Goal: Information Seeking & Learning: Learn about a topic

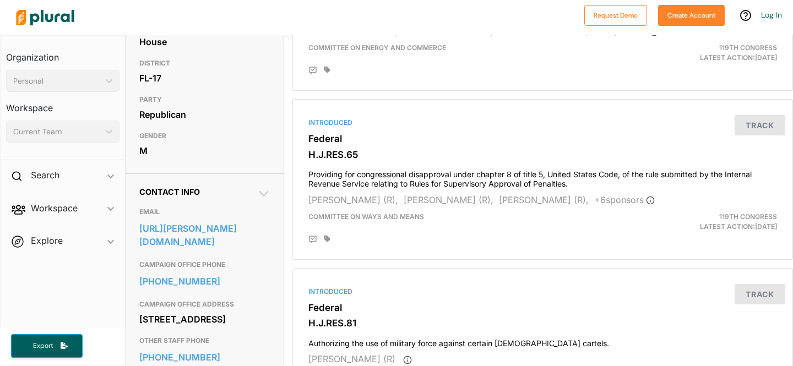
scroll to position [254, 0]
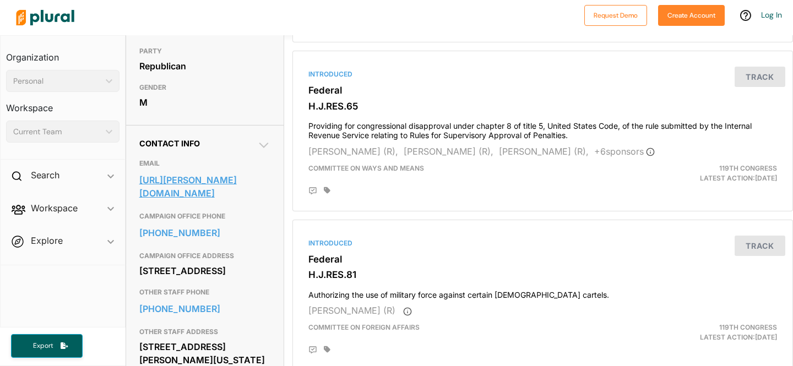
click at [165, 200] on link "[URL][PERSON_NAME][DOMAIN_NAME]" at bounding box center [204, 187] width 131 height 30
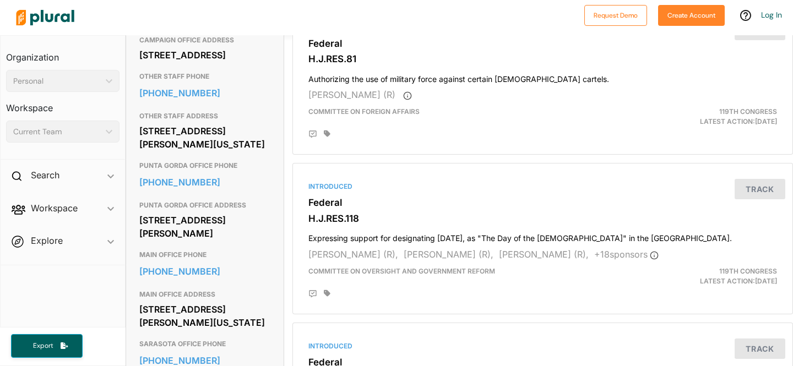
scroll to position [469, 0]
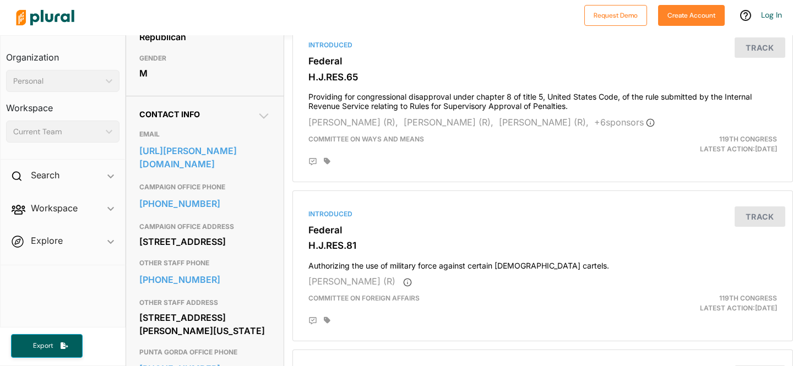
scroll to position [293, 0]
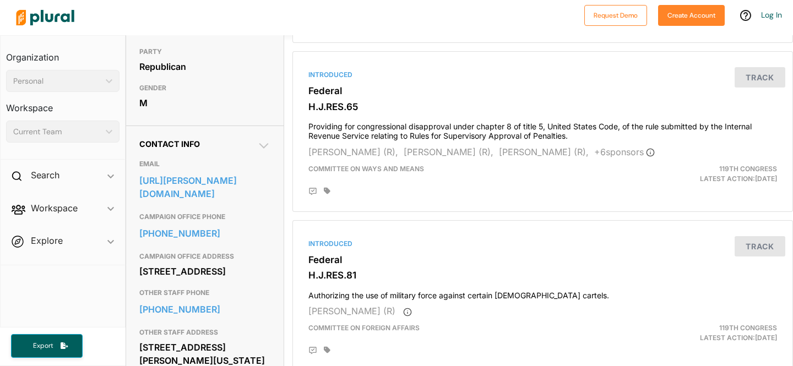
scroll to position [254, 0]
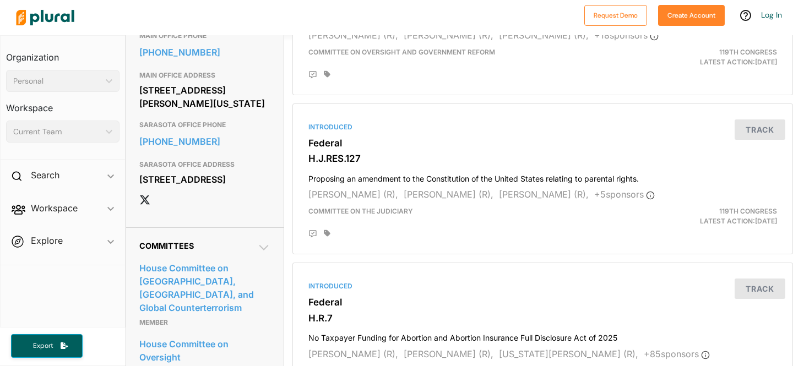
scroll to position [691, 0]
